Goal: Information Seeking & Learning: Compare options

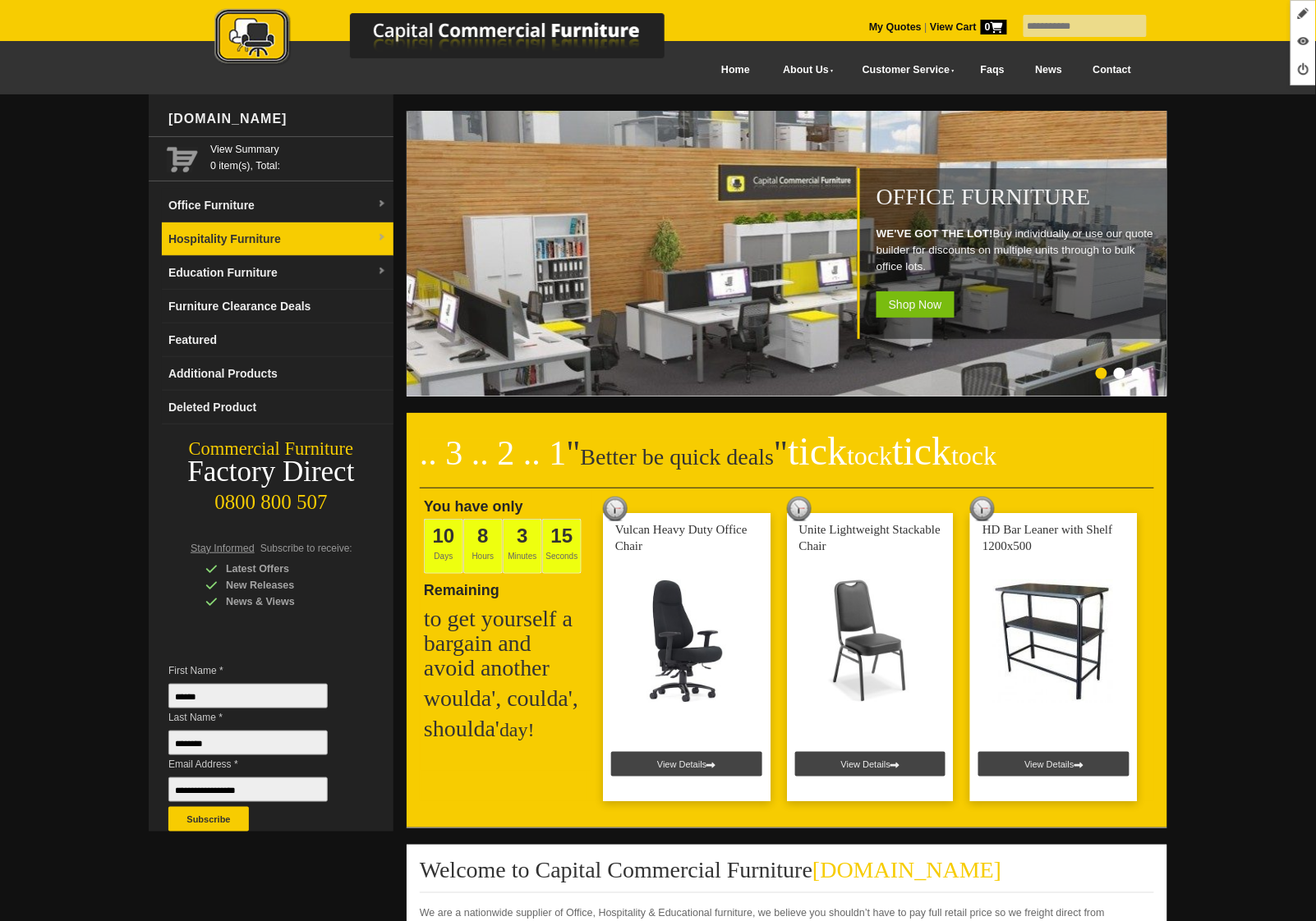
click at [273, 252] on link "Hospitality Furniture" at bounding box center [277, 239] width 231 height 34
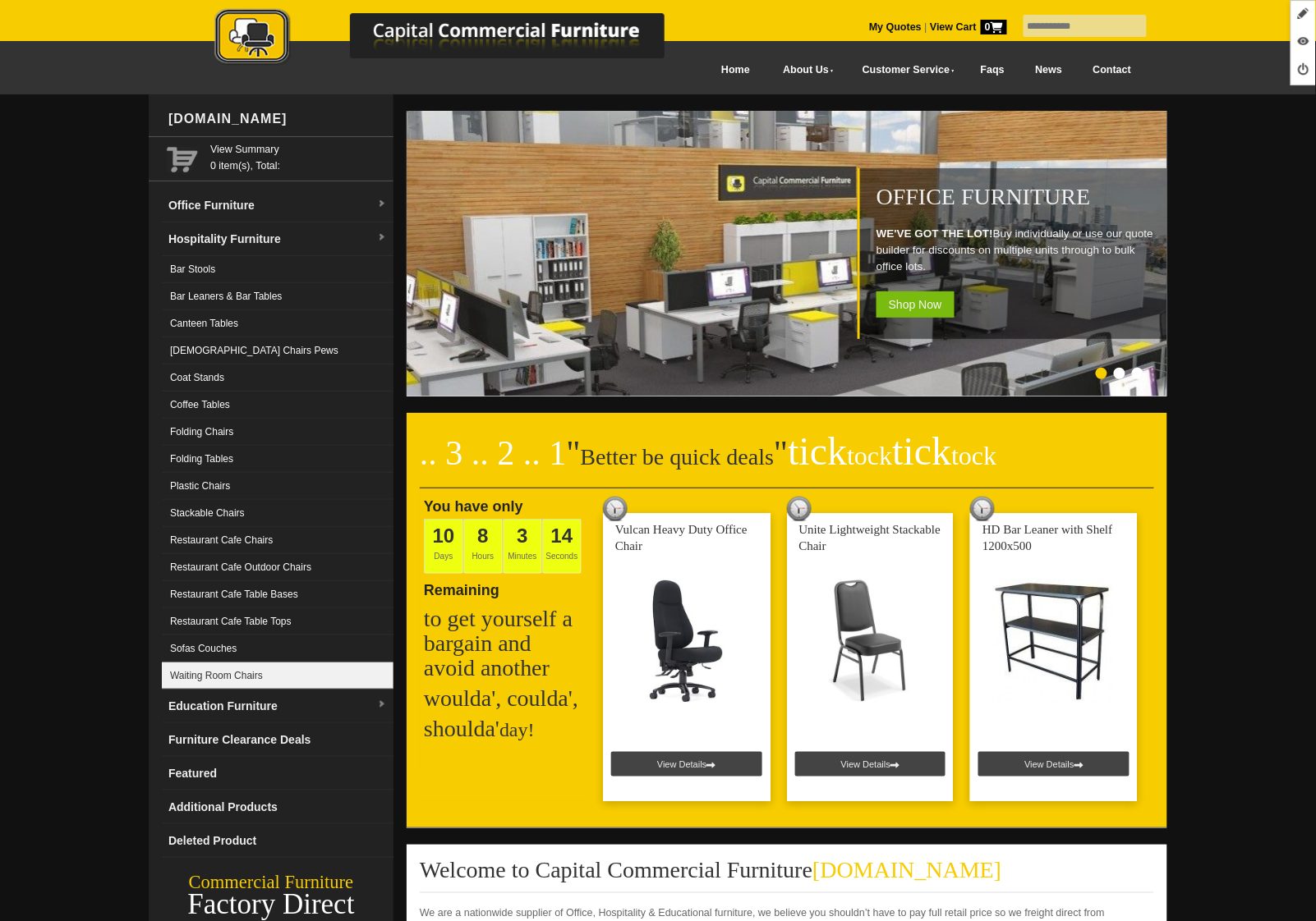
click at [314, 678] on link "Waiting Room Chairs" at bounding box center [277, 676] width 231 height 27
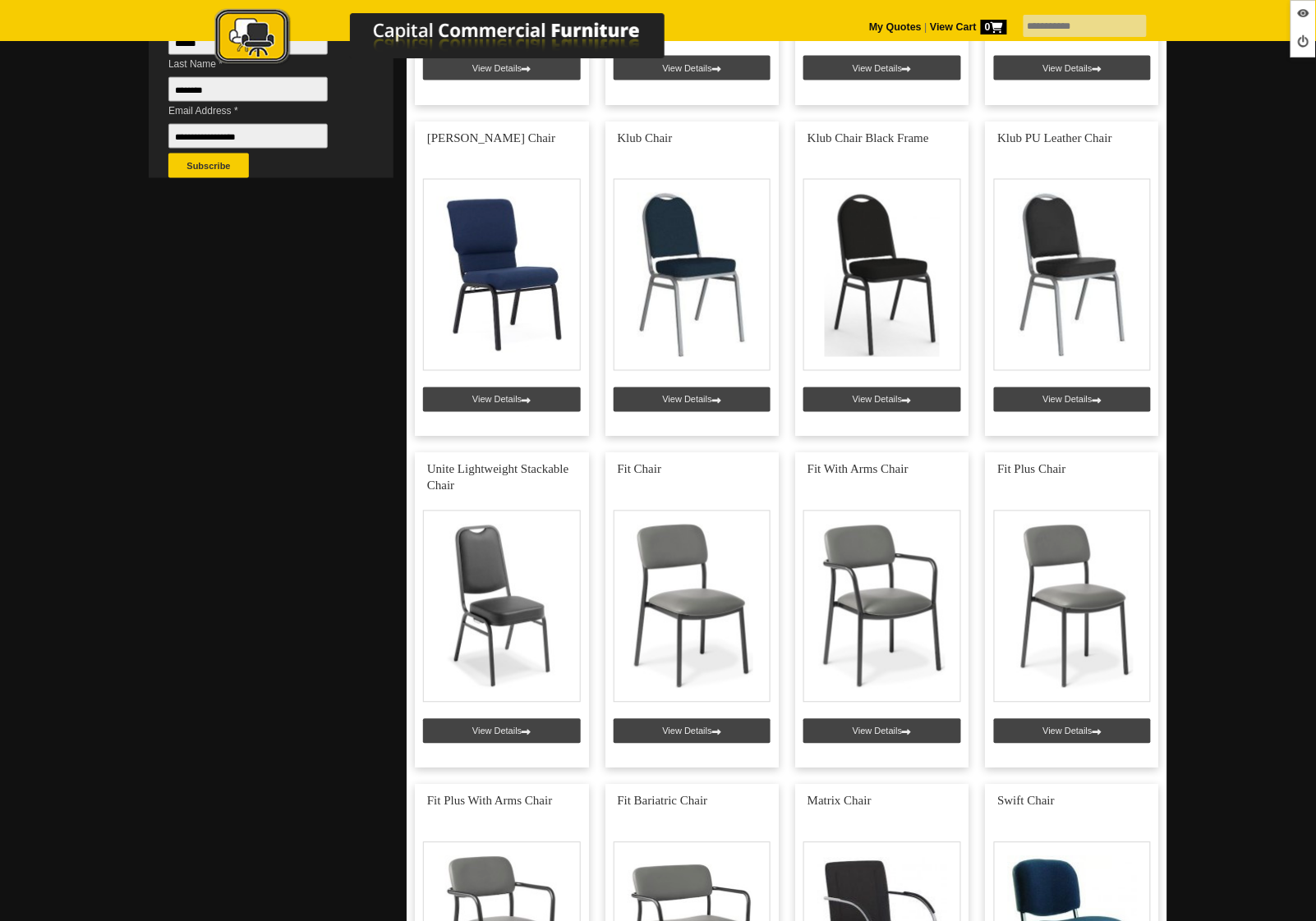
scroll to position [662, 0]
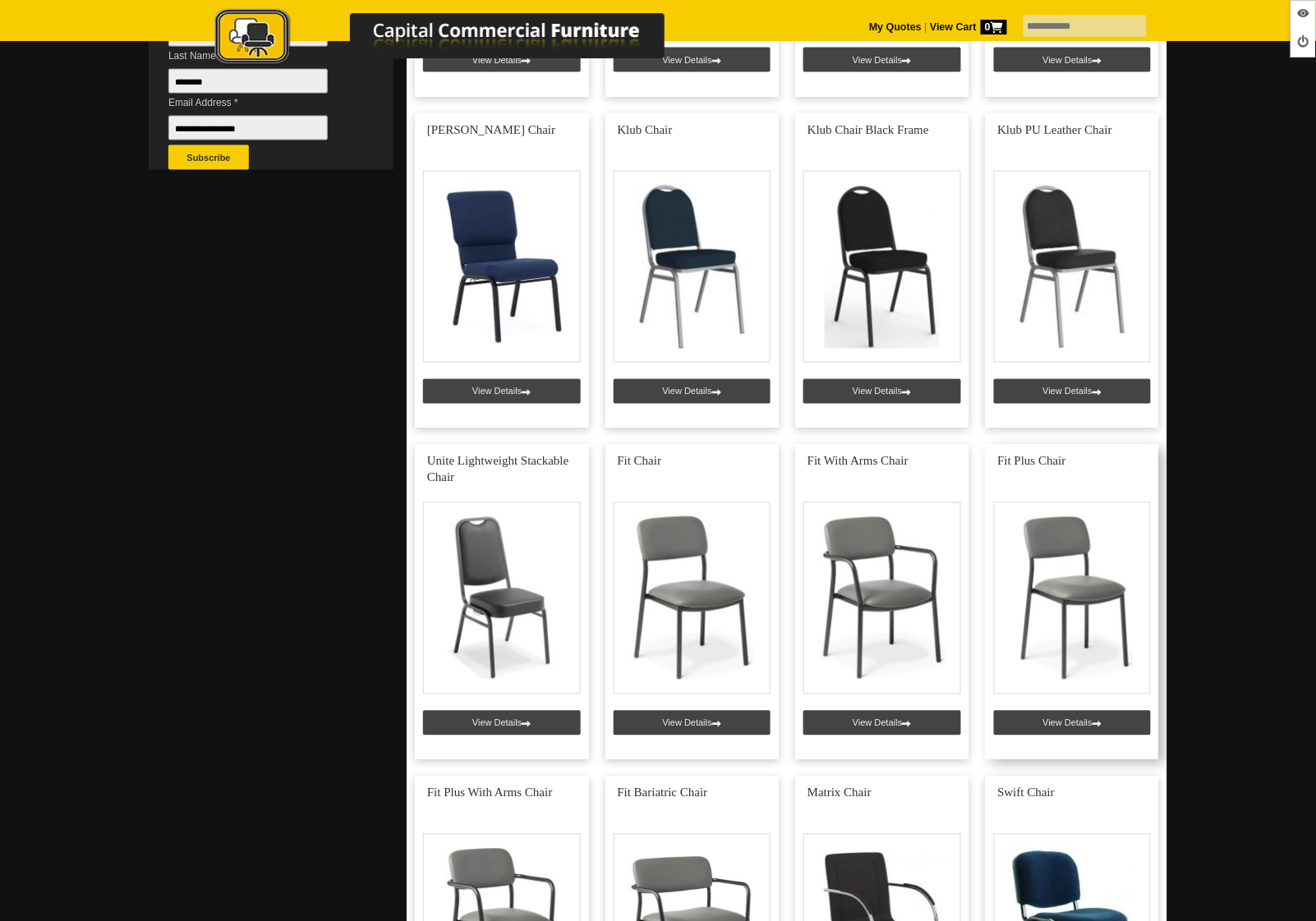
click at [1062, 725] on link at bounding box center [1072, 602] width 175 height 315
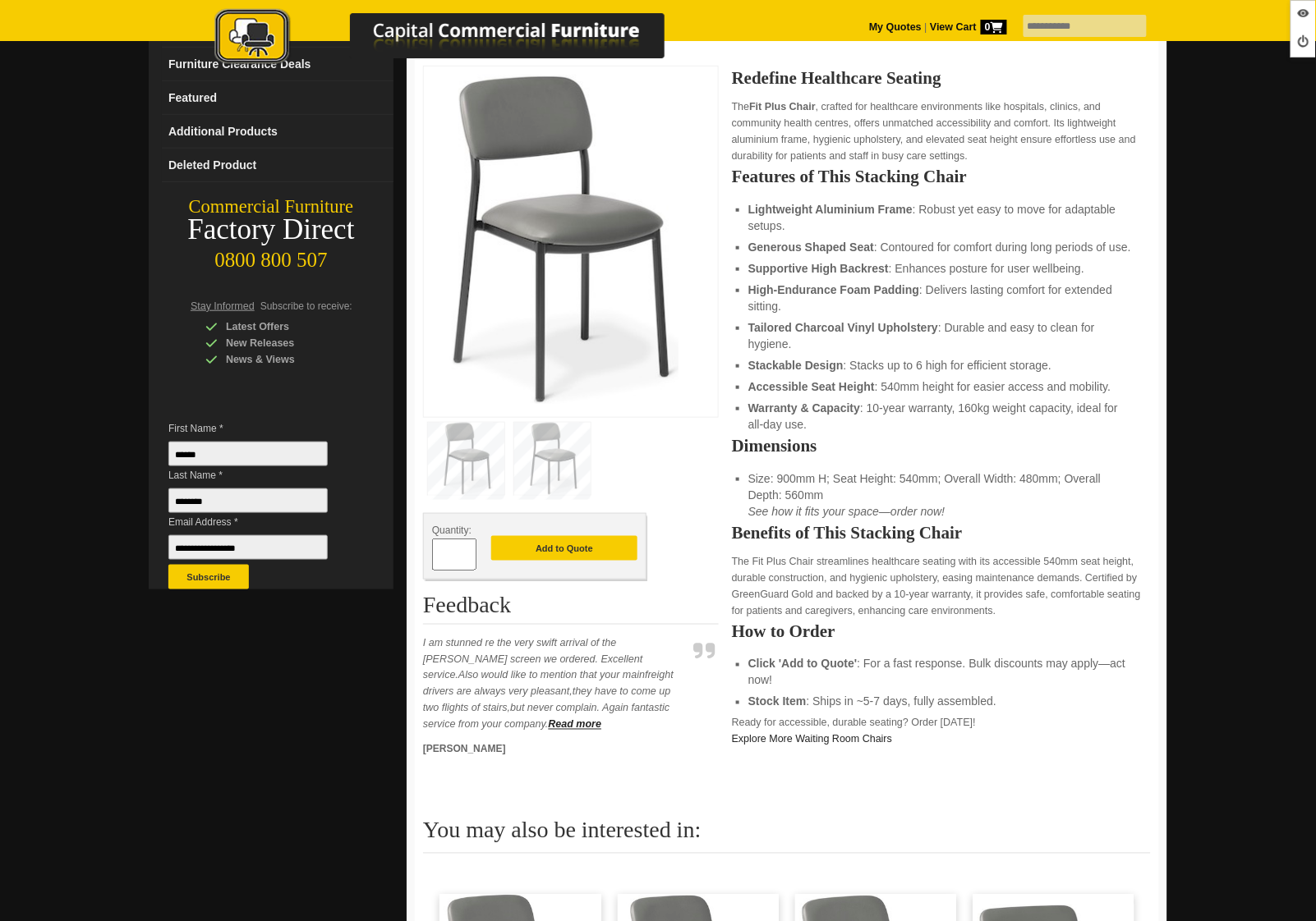
scroll to position [34, 0]
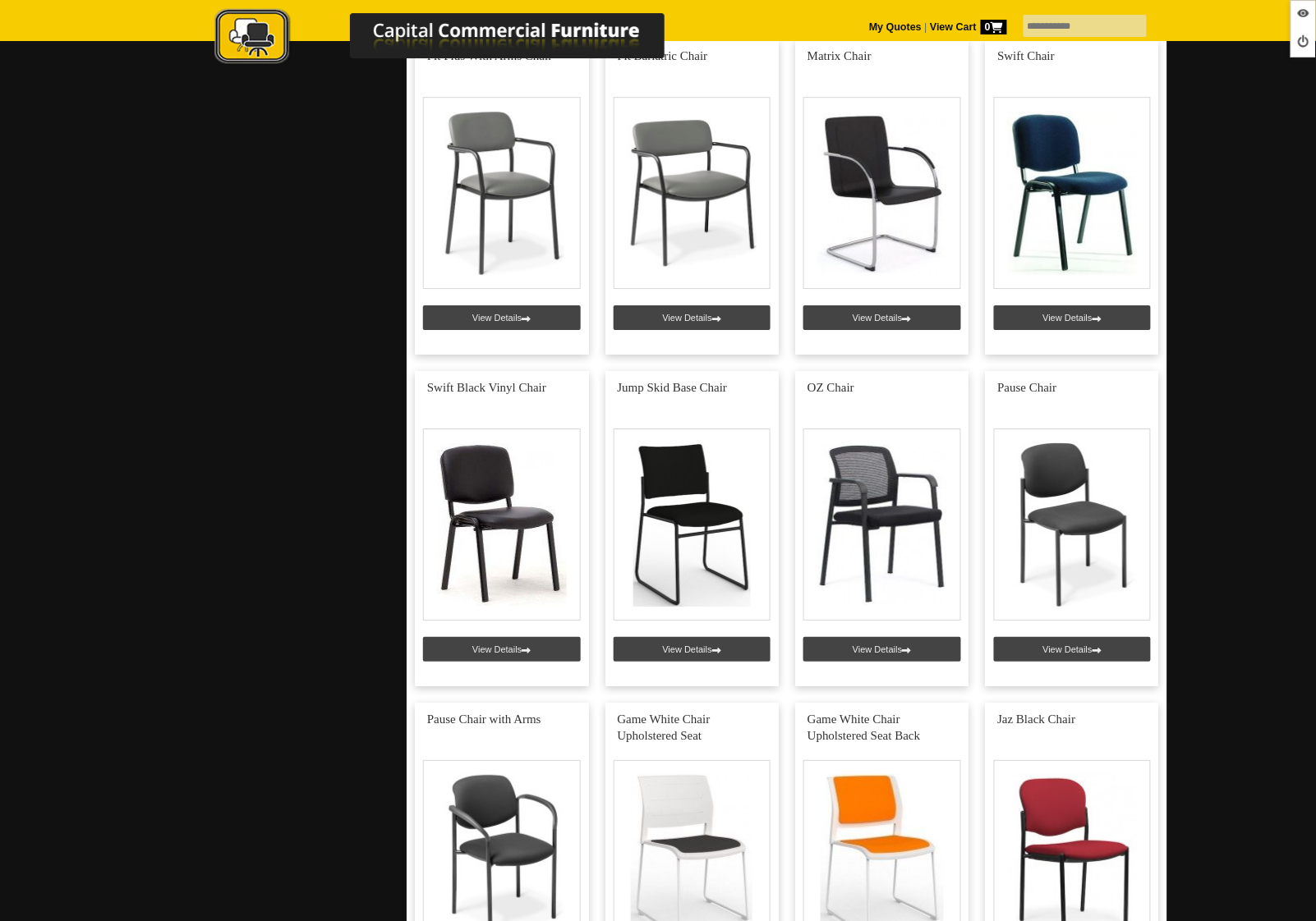
scroll to position [1413, 0]
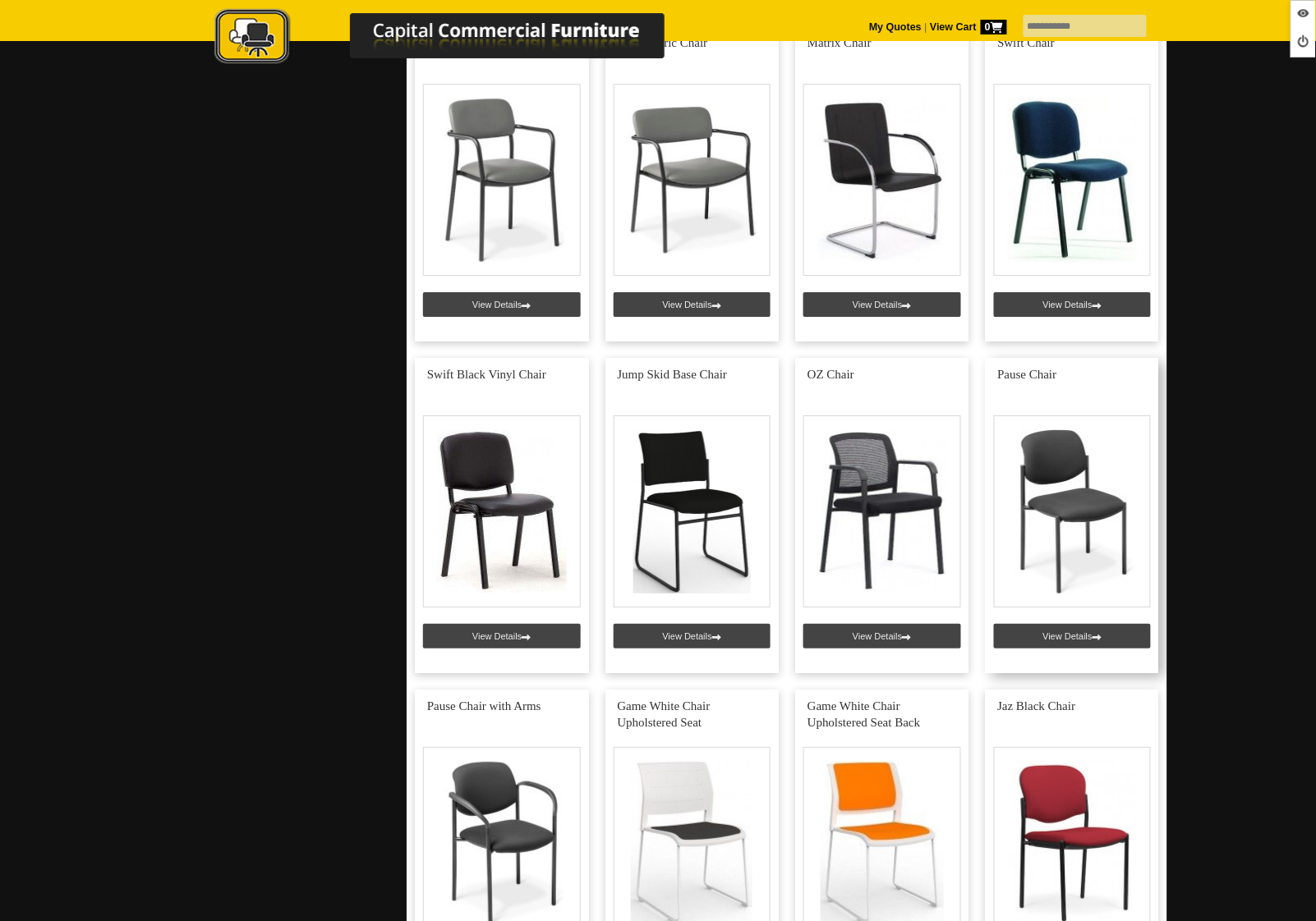
click at [1051, 633] on link at bounding box center [1072, 515] width 175 height 315
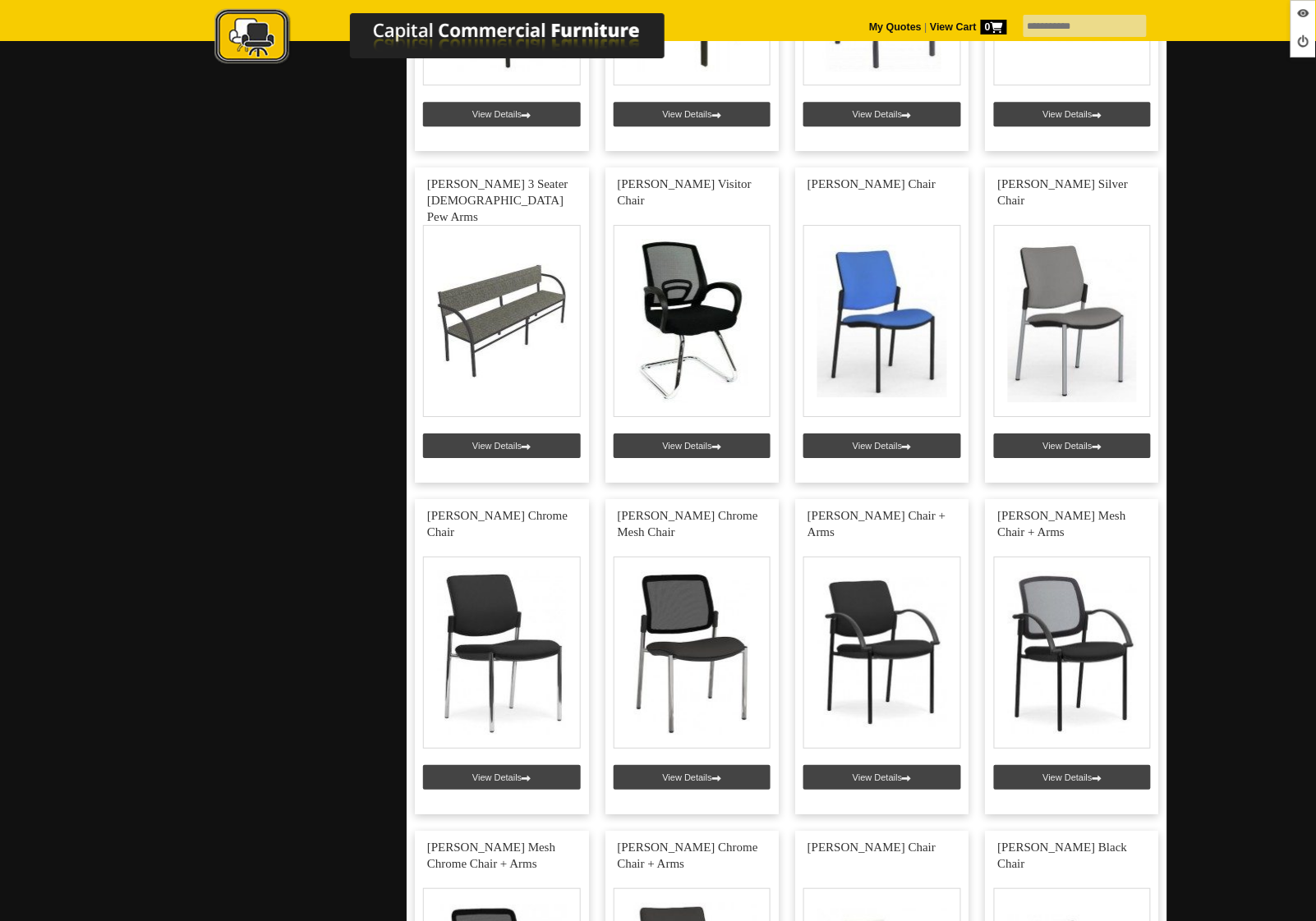
scroll to position [3271, 0]
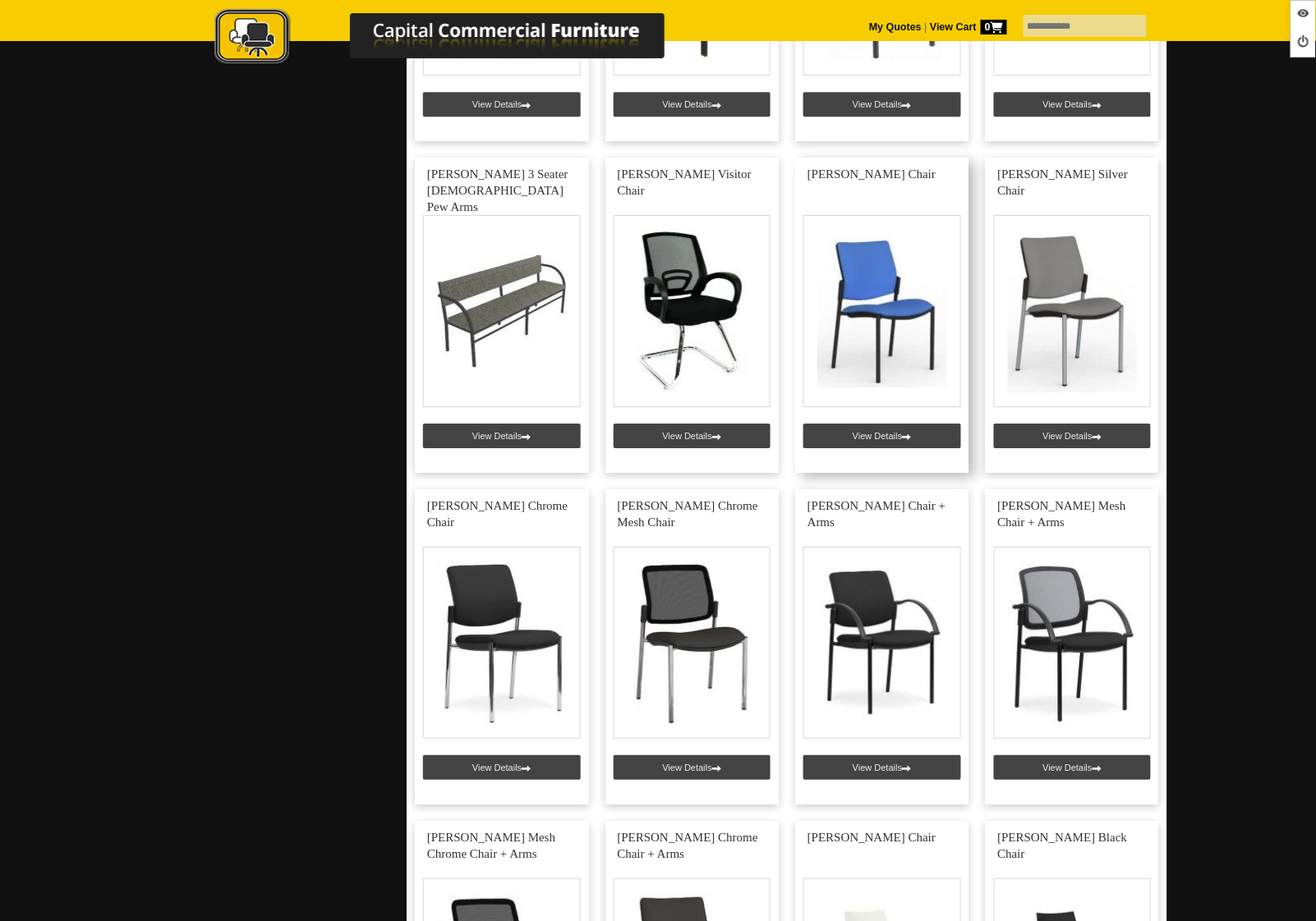
click at [863, 430] on link at bounding box center [882, 315] width 175 height 315
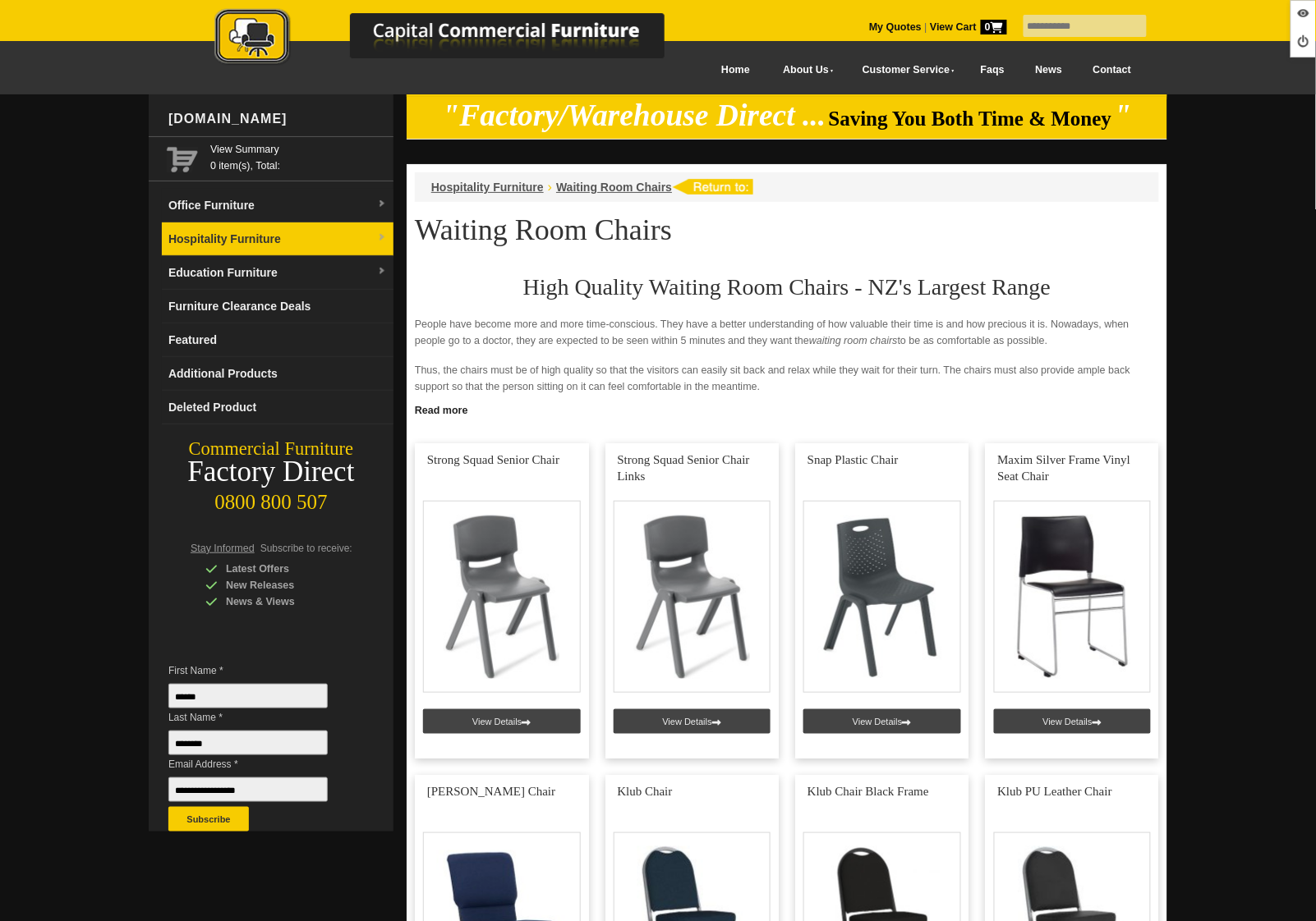
click at [224, 235] on link "Hospitality Furniture" at bounding box center [277, 239] width 231 height 34
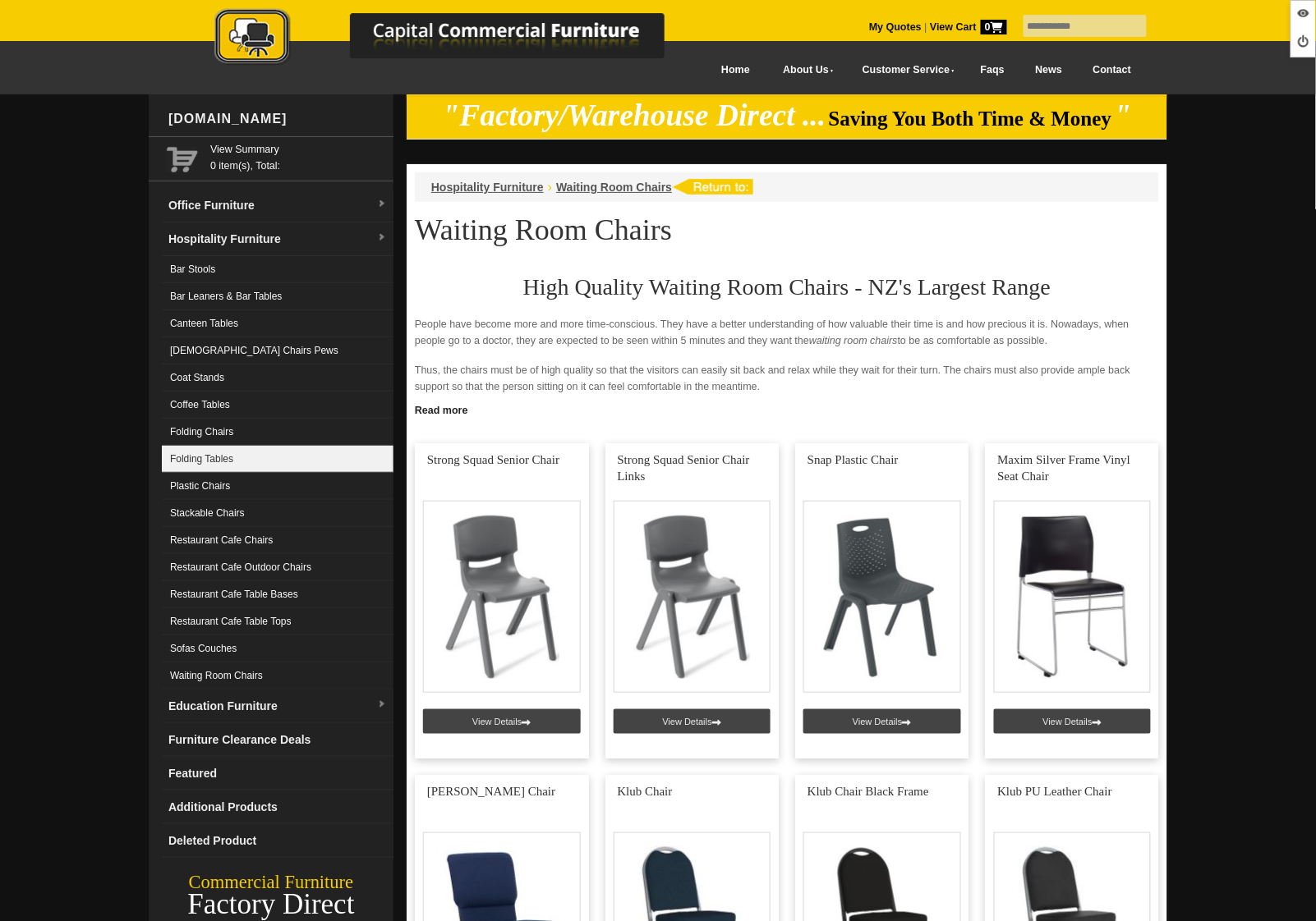
click at [231, 448] on link "Folding Tables" at bounding box center [277, 460] width 231 height 27
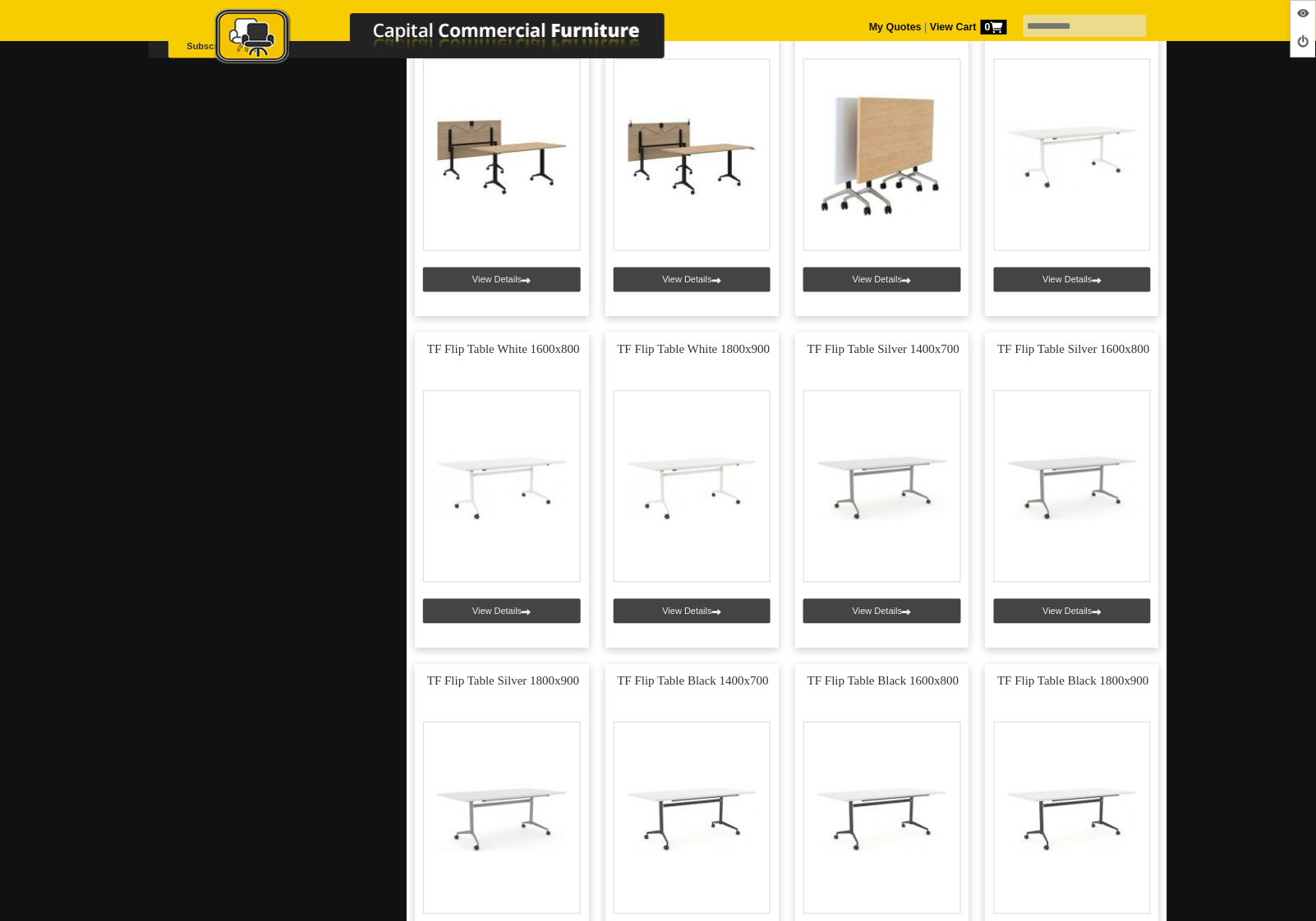
scroll to position [768, 0]
